Goal: Transaction & Acquisition: Purchase product/service

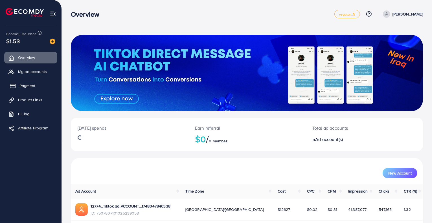
click at [14, 85] on icon at bounding box center [13, 86] width 6 height 6
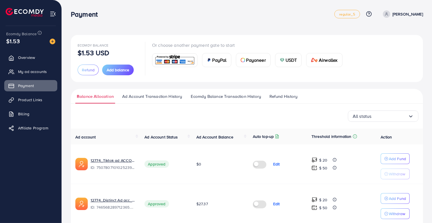
click at [294, 60] on span "USDT" at bounding box center [292, 60] width 12 height 7
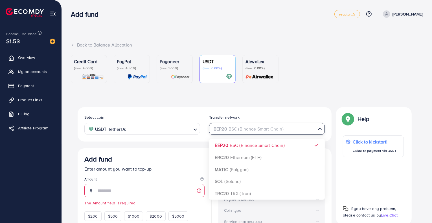
click at [243, 131] on div "BEP20 BSC (Binance Smart Chain)" at bounding box center [263, 129] width 105 height 10
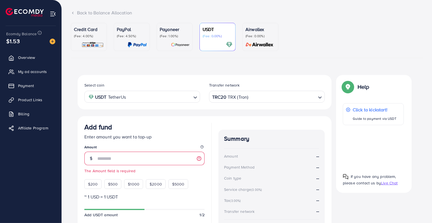
scroll to position [32, 0]
click at [161, 158] on input "number" at bounding box center [150, 159] width 107 height 14
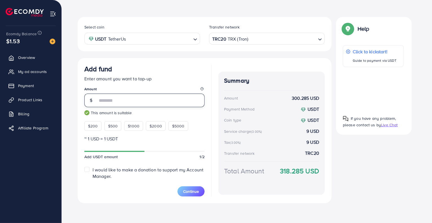
scroll to position [86, 0]
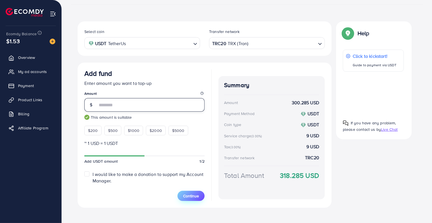
type input "***"
click at [192, 194] on span "Continue" at bounding box center [191, 196] width 16 height 6
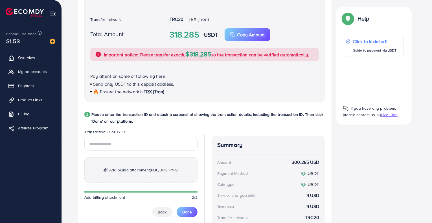
scroll to position [214, 0]
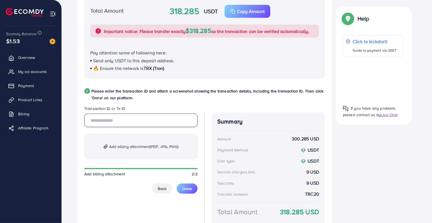
click at [161, 125] on input "text" at bounding box center [140, 121] width 113 height 14
paste input "**********"
type input "**********"
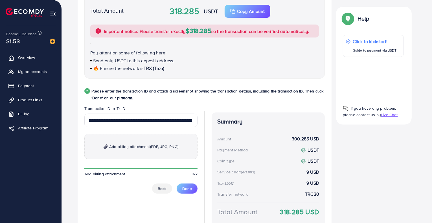
scroll to position [0, 0]
click at [137, 142] on p "Add billing attachment (PDF, JPG, PNG)" at bounding box center [140, 146] width 113 height 25
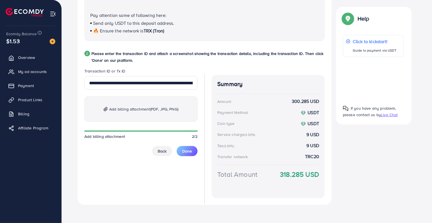
scroll to position [254, 0]
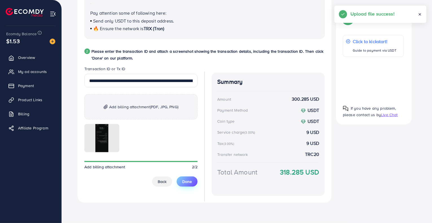
click at [192, 183] on span "Done" at bounding box center [187, 182] width 10 height 6
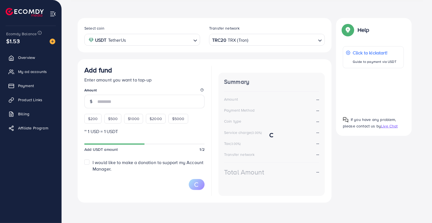
scroll to position [89, 0]
